Goal: Task Accomplishment & Management: Manage account settings

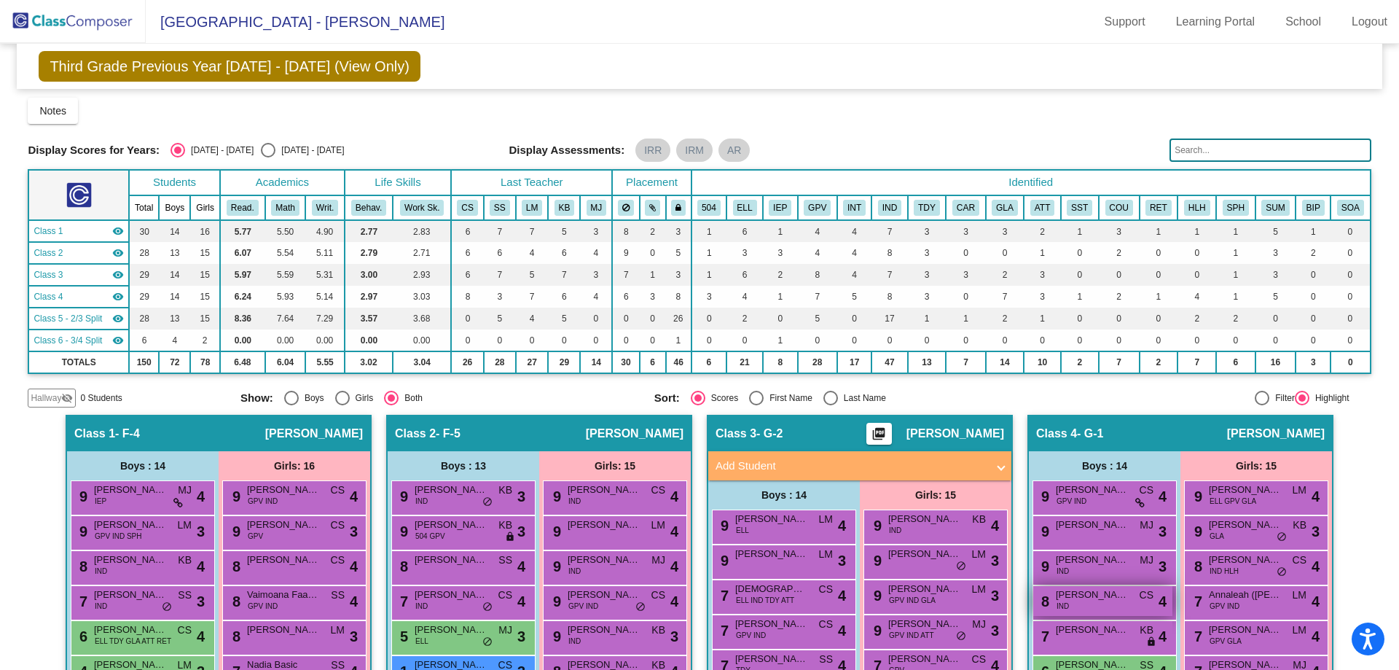
scroll to position [419, 0]
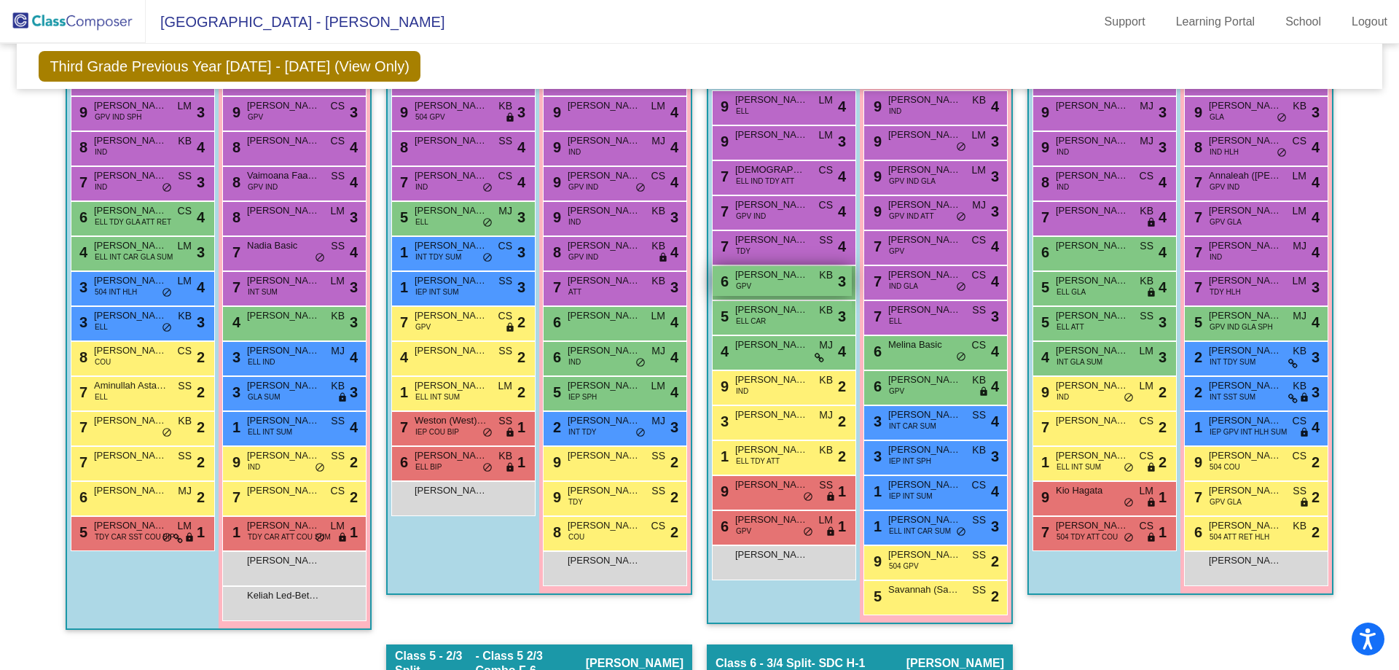
click at [784, 280] on span "[PERSON_NAME]" at bounding box center [771, 274] width 73 height 15
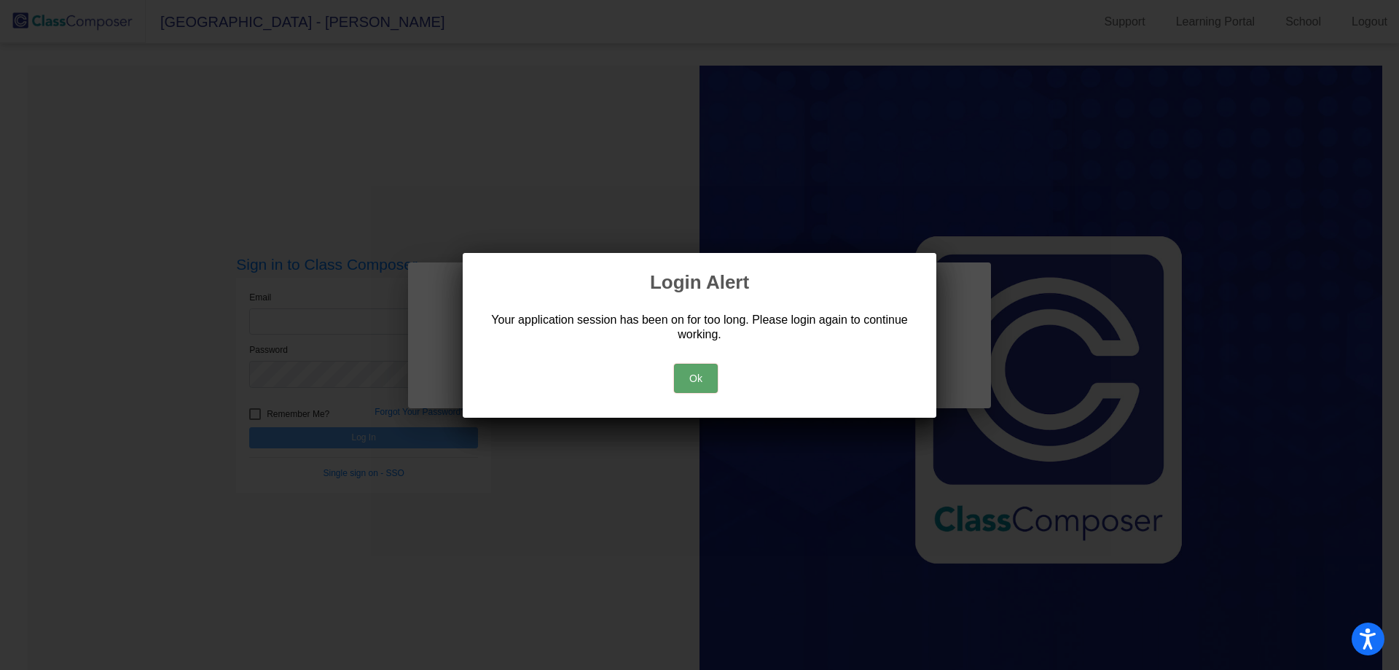
click at [695, 386] on button "Ok" at bounding box center [696, 378] width 44 height 29
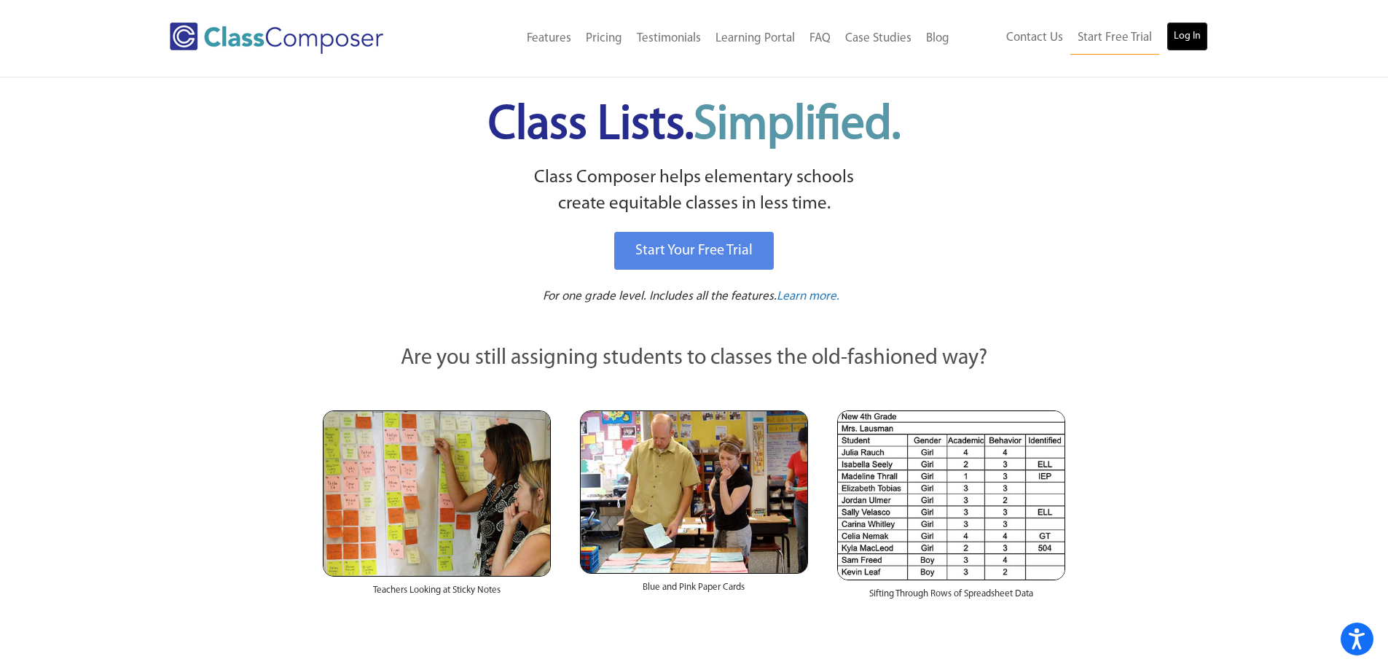
click at [1188, 36] on link "Log In" at bounding box center [1187, 36] width 42 height 29
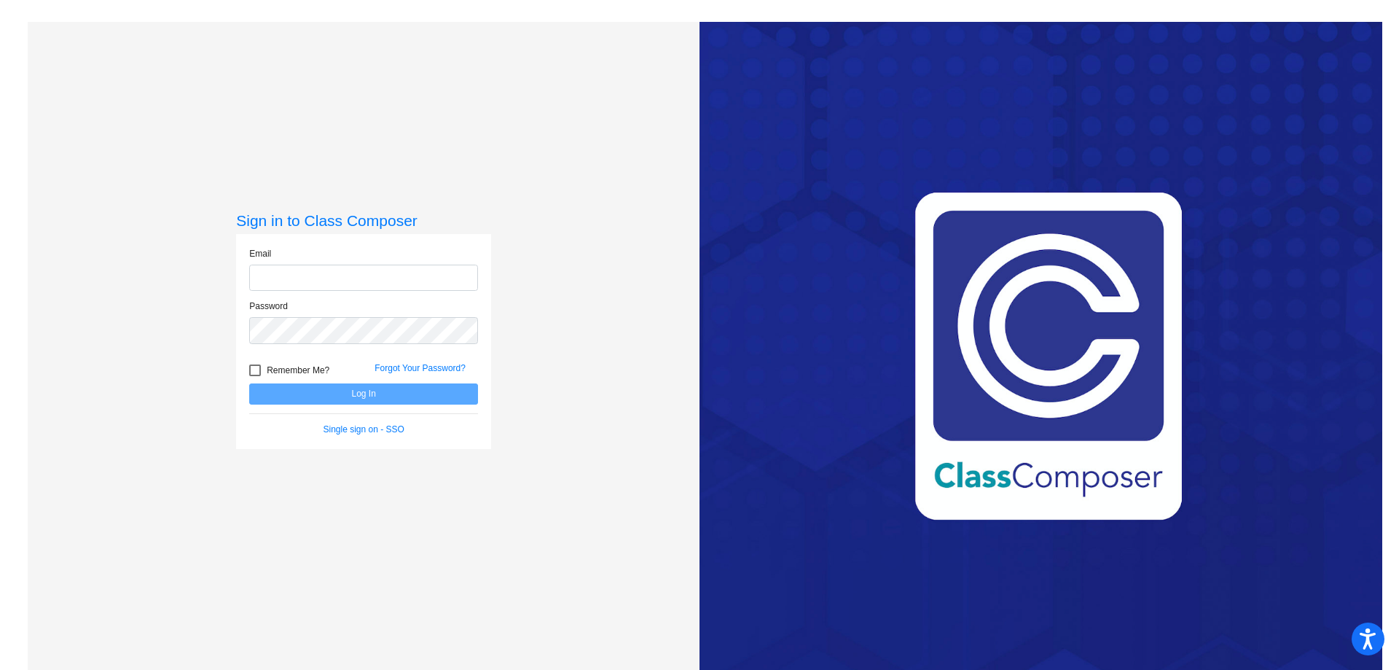
click at [403, 278] on input "email" at bounding box center [363, 277] width 229 height 27
type input "[EMAIL_ADDRESS][DOMAIN_NAME]"
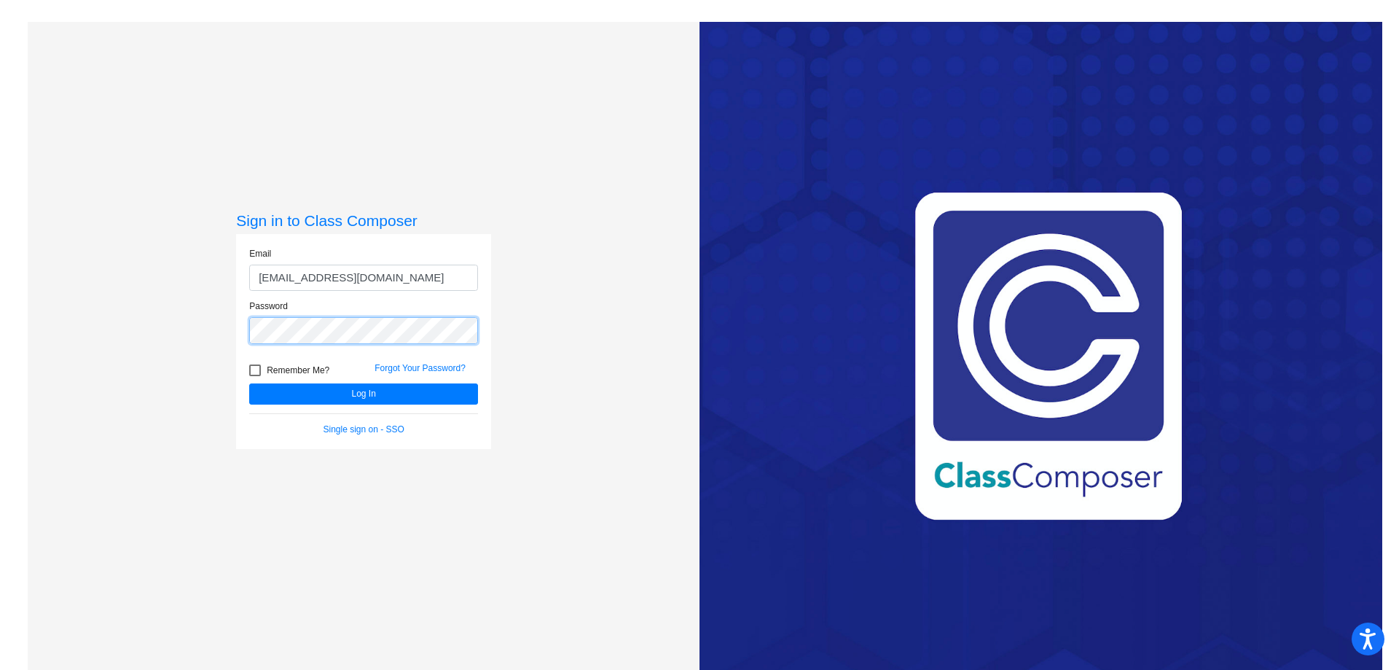
click at [249, 383] on button "Log In" at bounding box center [363, 393] width 229 height 21
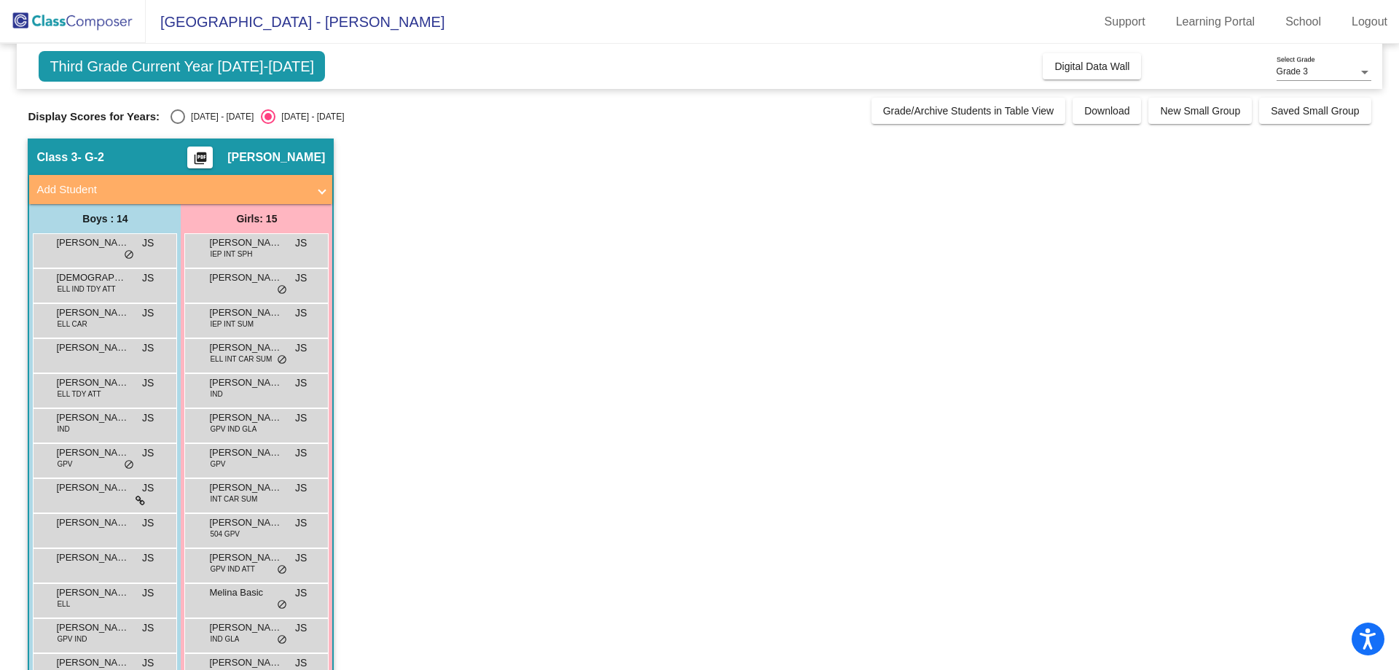
click at [173, 117] on div "Select an option" at bounding box center [177, 116] width 15 height 15
click at [177, 124] on input "[DATE] - [DATE]" at bounding box center [177, 124] width 1 height 1
radio input "true"
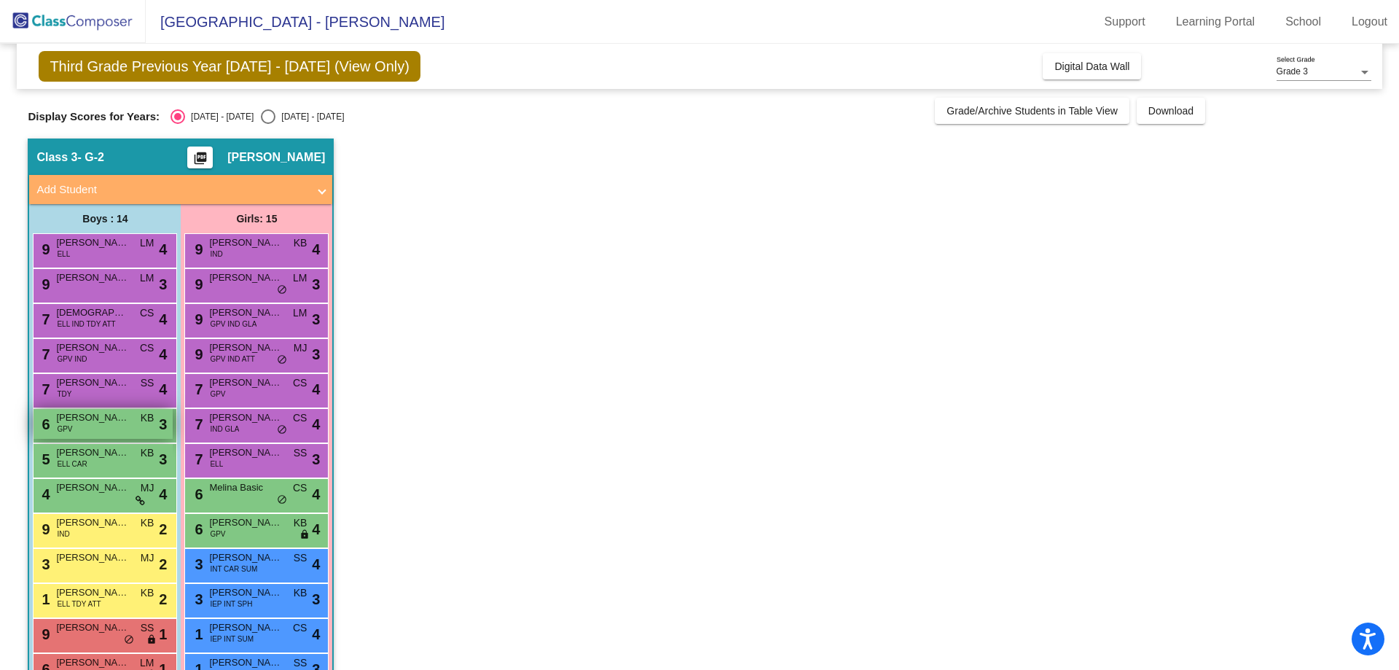
click at [93, 423] on span "[PERSON_NAME]" at bounding box center [92, 417] width 73 height 15
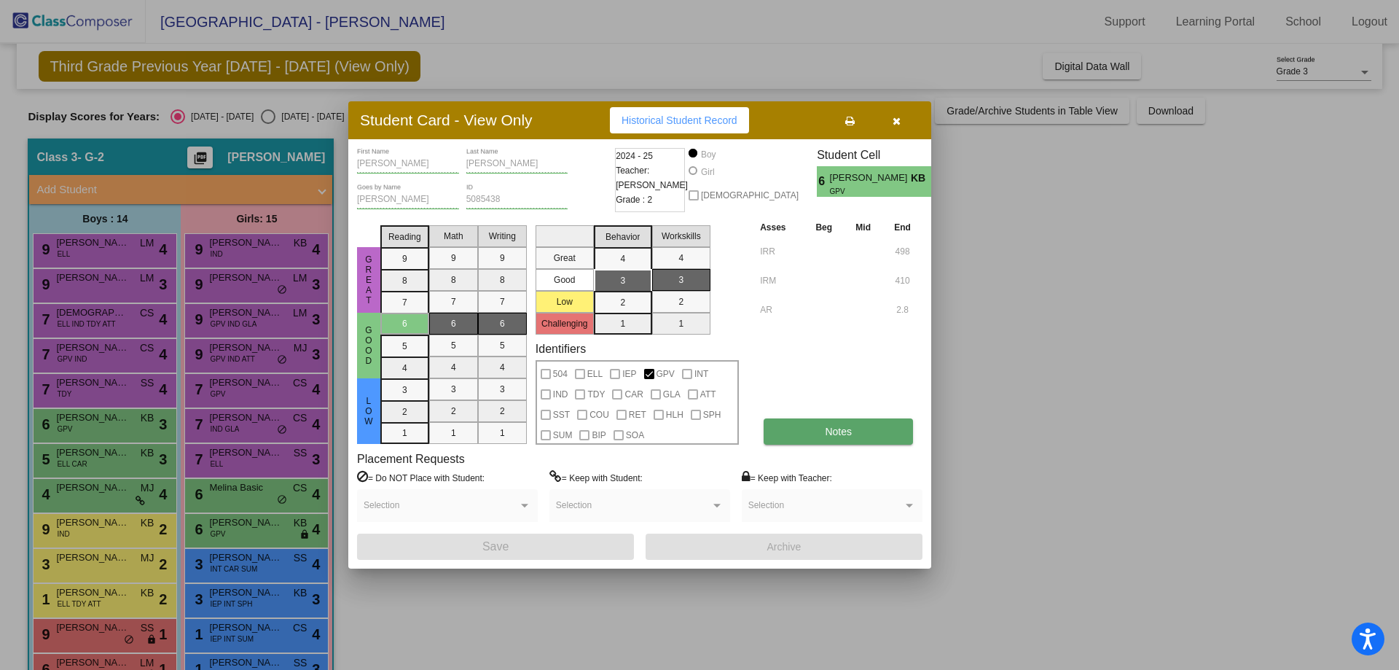
click at [830, 428] on span "Notes" at bounding box center [838, 431] width 27 height 12
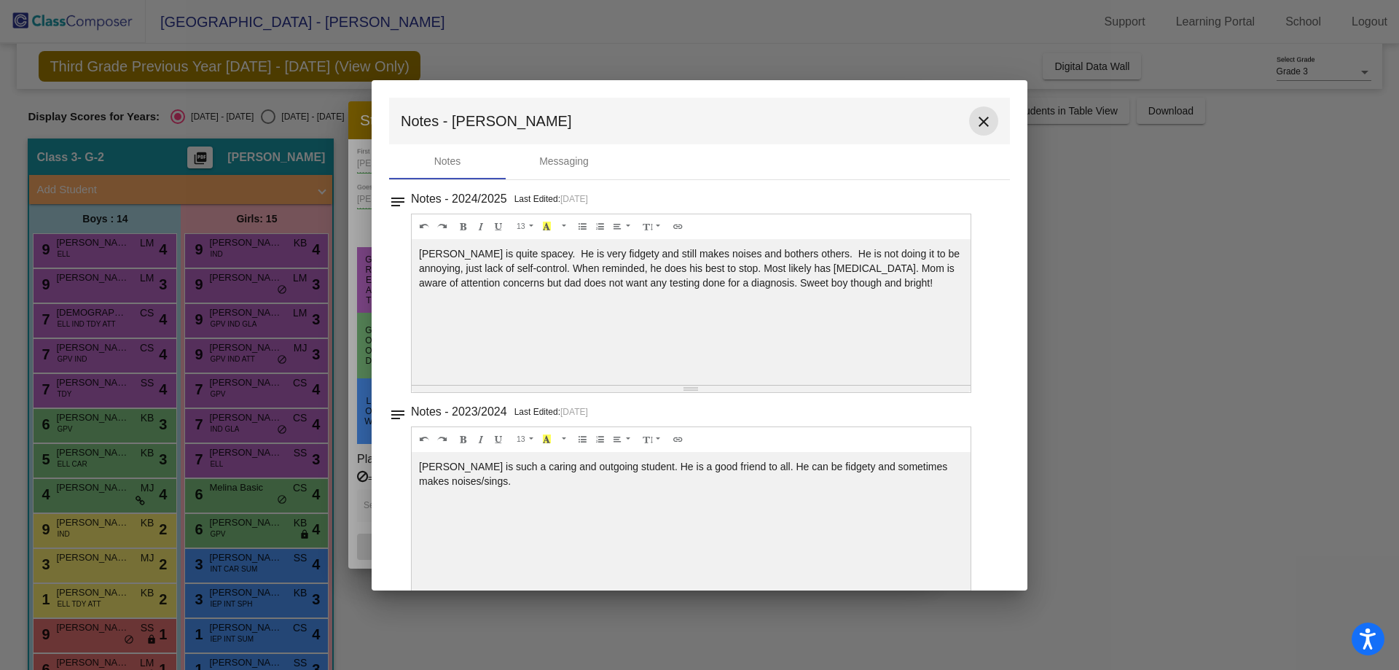
click at [975, 122] on mat-icon "close" at bounding box center [983, 121] width 17 height 17
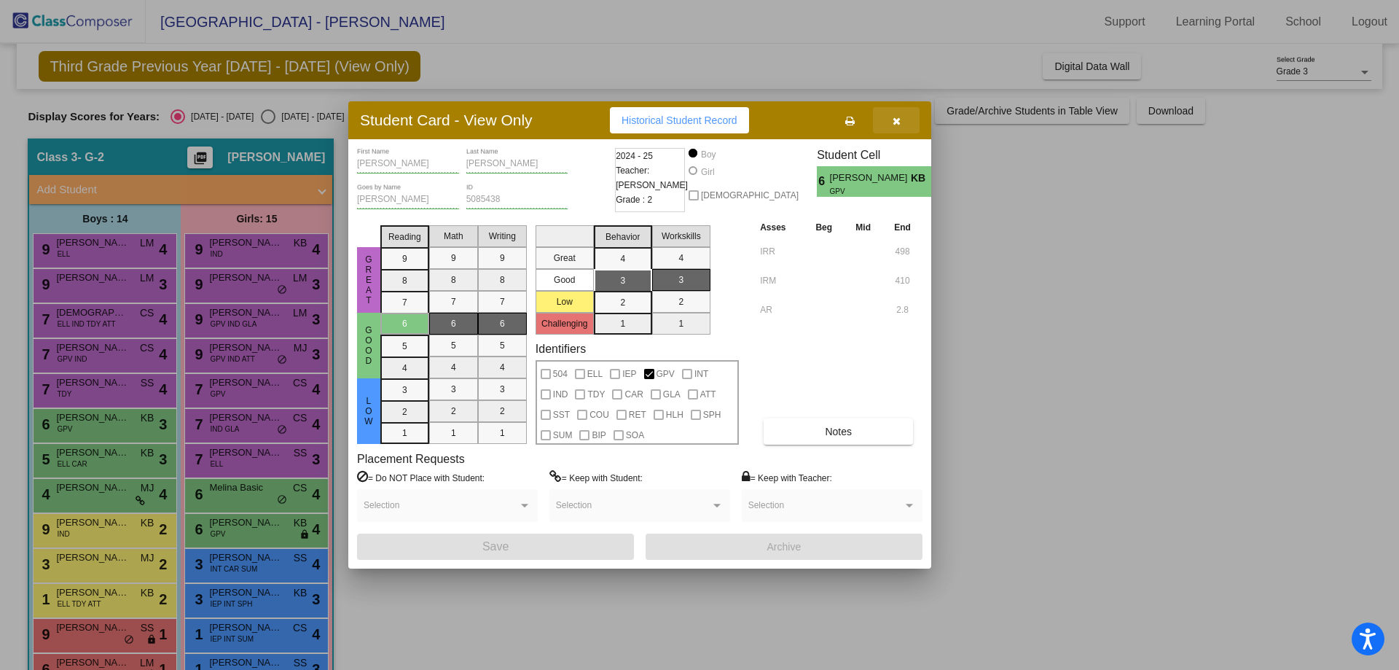
click at [893, 117] on icon "button" at bounding box center [896, 121] width 8 height 10
